Goal: Obtain resource: Obtain resource

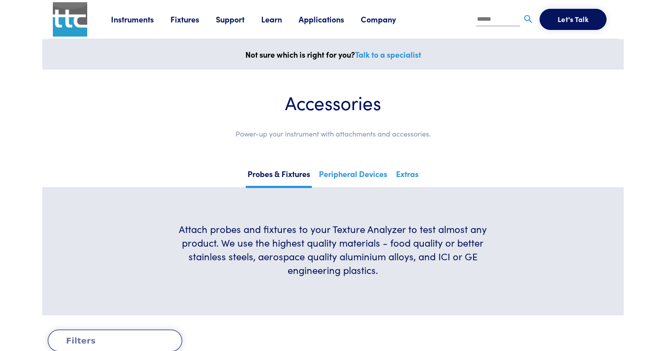
click at [494, 21] on input "text" at bounding box center [498, 19] width 44 height 13
type input "********"
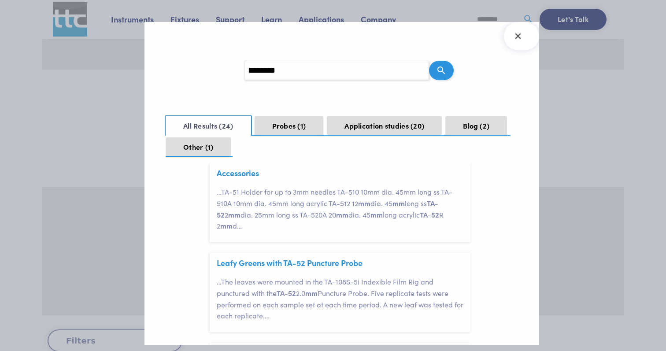
scroll to position [33, 0]
click at [237, 227] on span "…" at bounding box center [239, 228] width 5 height 10
click at [230, 176] on link "Accessories" at bounding box center [238, 175] width 42 height 11
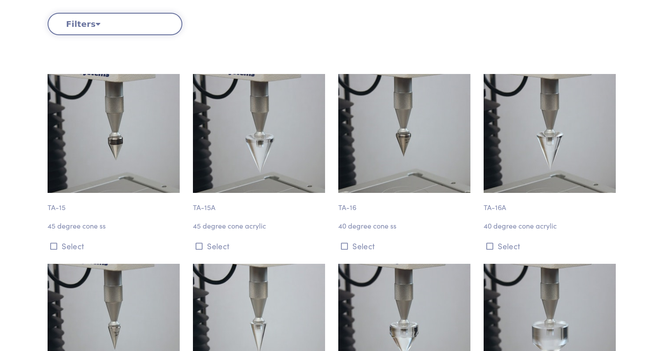
scroll to position [257, 0]
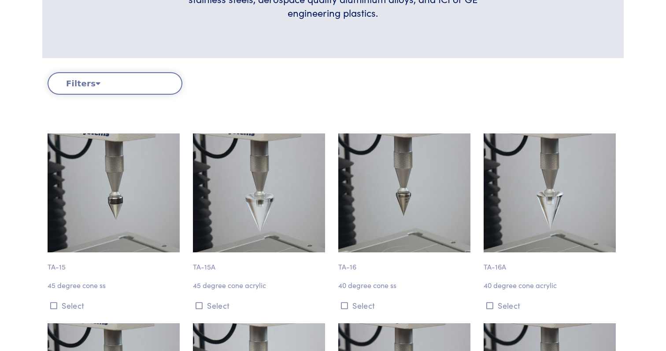
click at [89, 81] on button "Filters" at bounding box center [115, 83] width 135 height 22
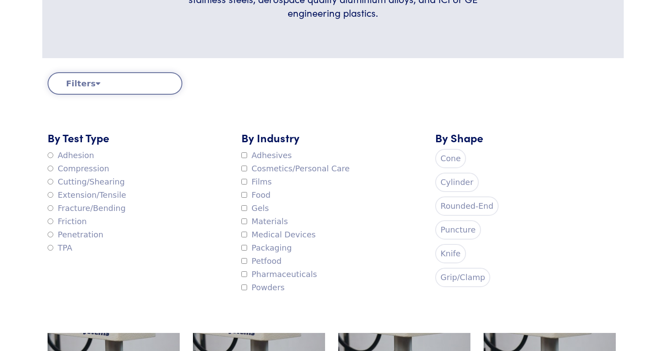
click at [465, 179] on label "Cylinder" at bounding box center [457, 182] width 44 height 19
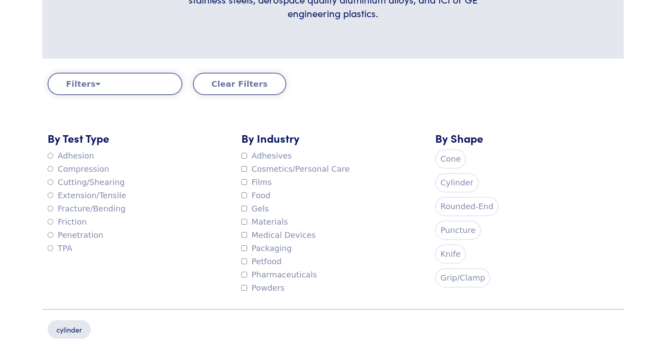
scroll to position [258, 0]
click at [453, 230] on label "Puncture" at bounding box center [458, 229] width 46 height 19
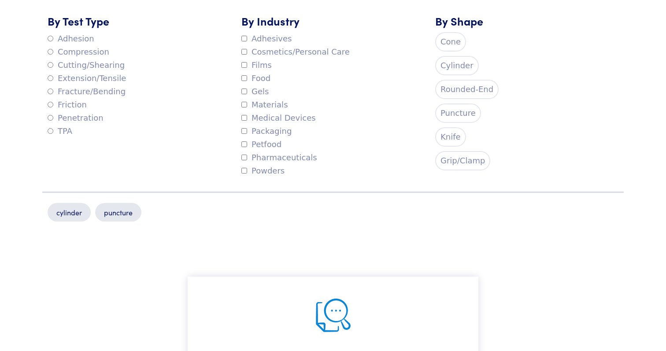
scroll to position [372, 0]
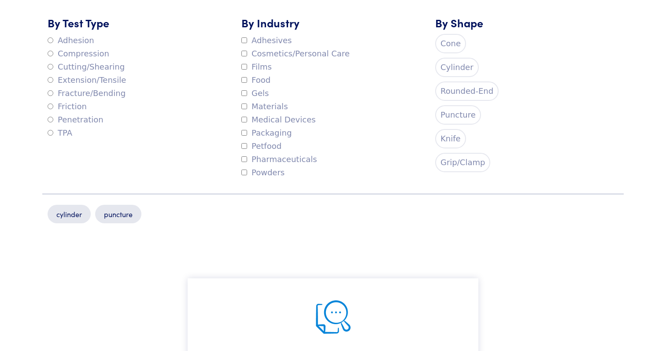
click at [450, 70] on label "Cylinder" at bounding box center [457, 67] width 44 height 19
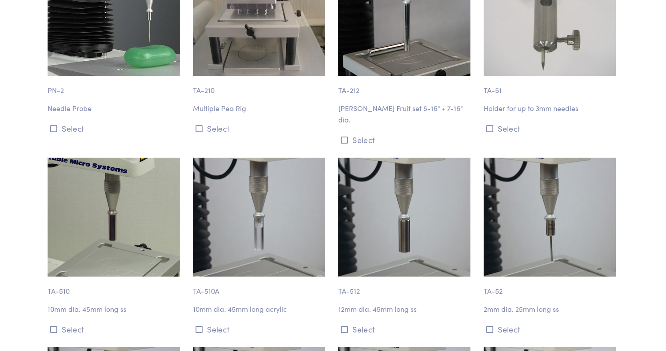
scroll to position [850, 0]
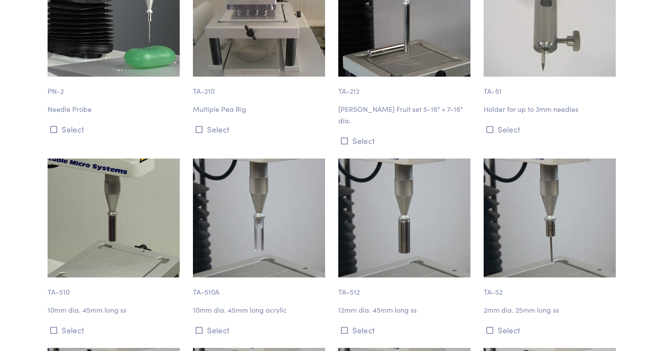
click at [493, 279] on p "TA-52" at bounding box center [551, 288] width 135 height 20
click at [490, 327] on icon at bounding box center [490, 331] width 7 height 8
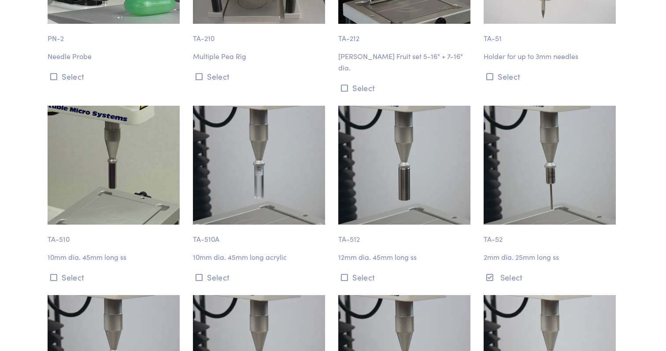
scroll to position [913, 0]
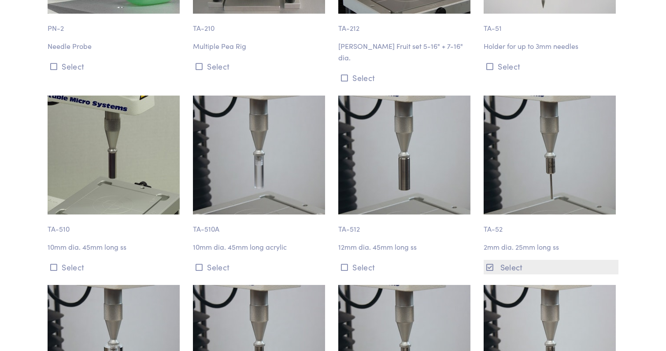
click at [513, 260] on button "Select" at bounding box center [551, 267] width 135 height 15
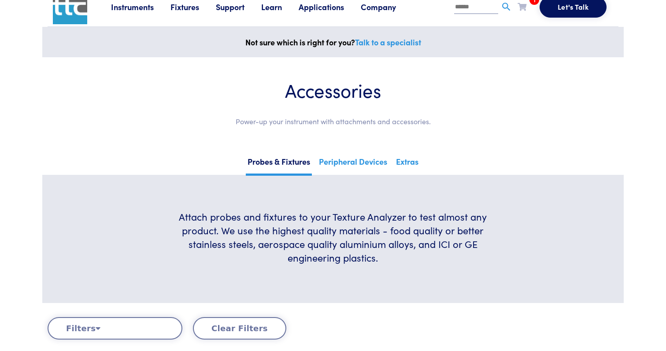
scroll to position [0, 0]
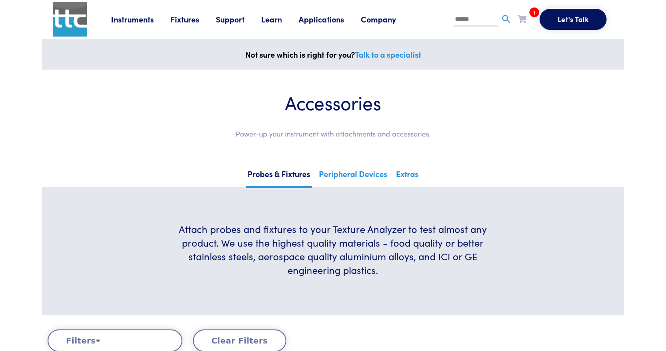
click at [524, 18] on icon at bounding box center [522, 19] width 9 height 8
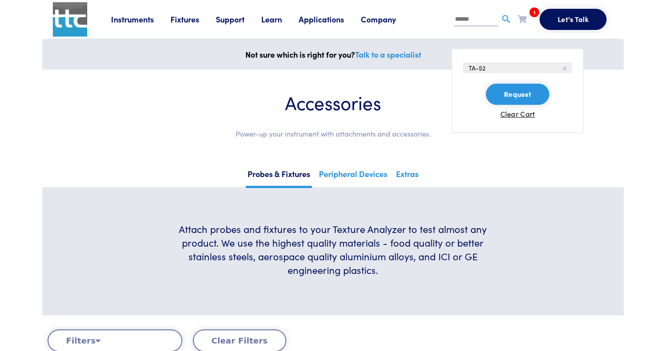
click at [517, 101] on button "Request" at bounding box center [517, 94] width 63 height 21
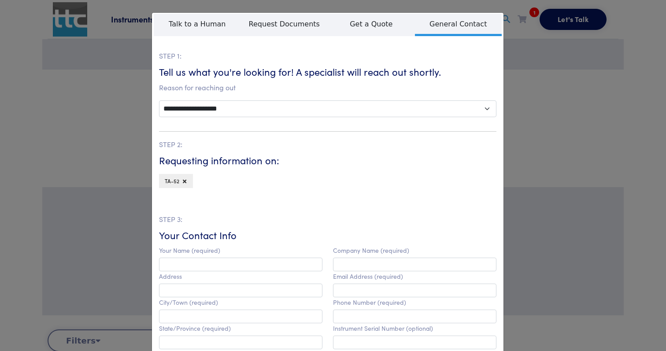
click at [640, 114] on div "**********" at bounding box center [333, 175] width 666 height 351
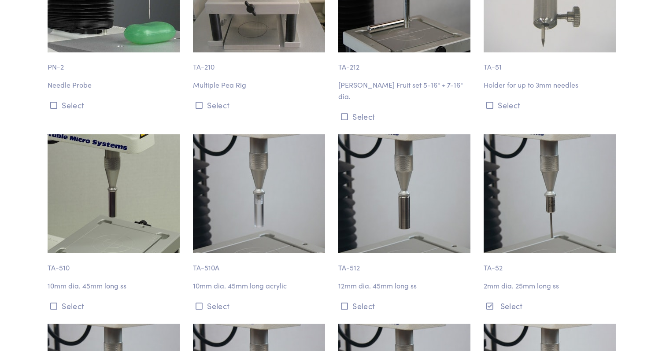
scroll to position [873, 0]
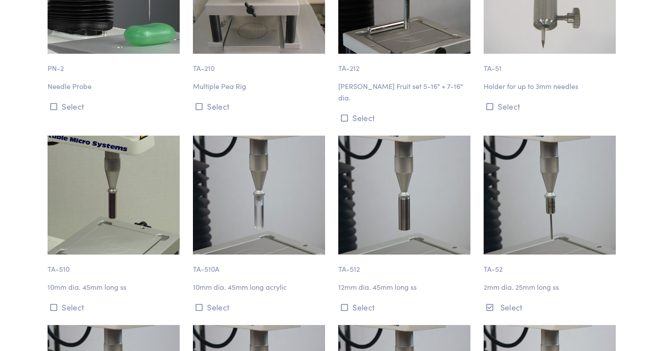
click at [636, 273] on body "Instruments Texture Analyzers Measure any physical product characteristic. TA.X…" at bounding box center [333, 198] width 666 height 2143
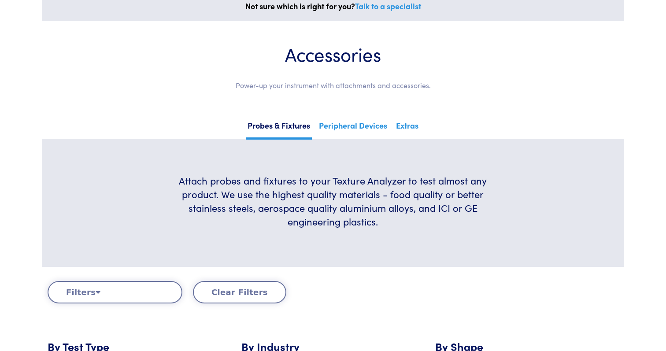
scroll to position [0, 0]
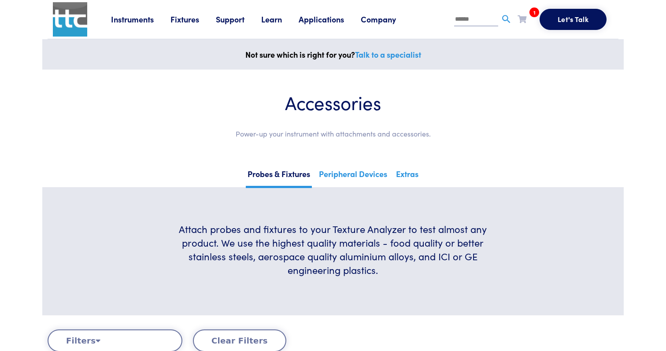
click at [527, 23] on li "1 TA-52 Request Clear Cart" at bounding box center [529, 21] width 22 height 18
click at [524, 20] on icon at bounding box center [522, 19] width 9 height 8
